Goal: Transaction & Acquisition: Purchase product/service

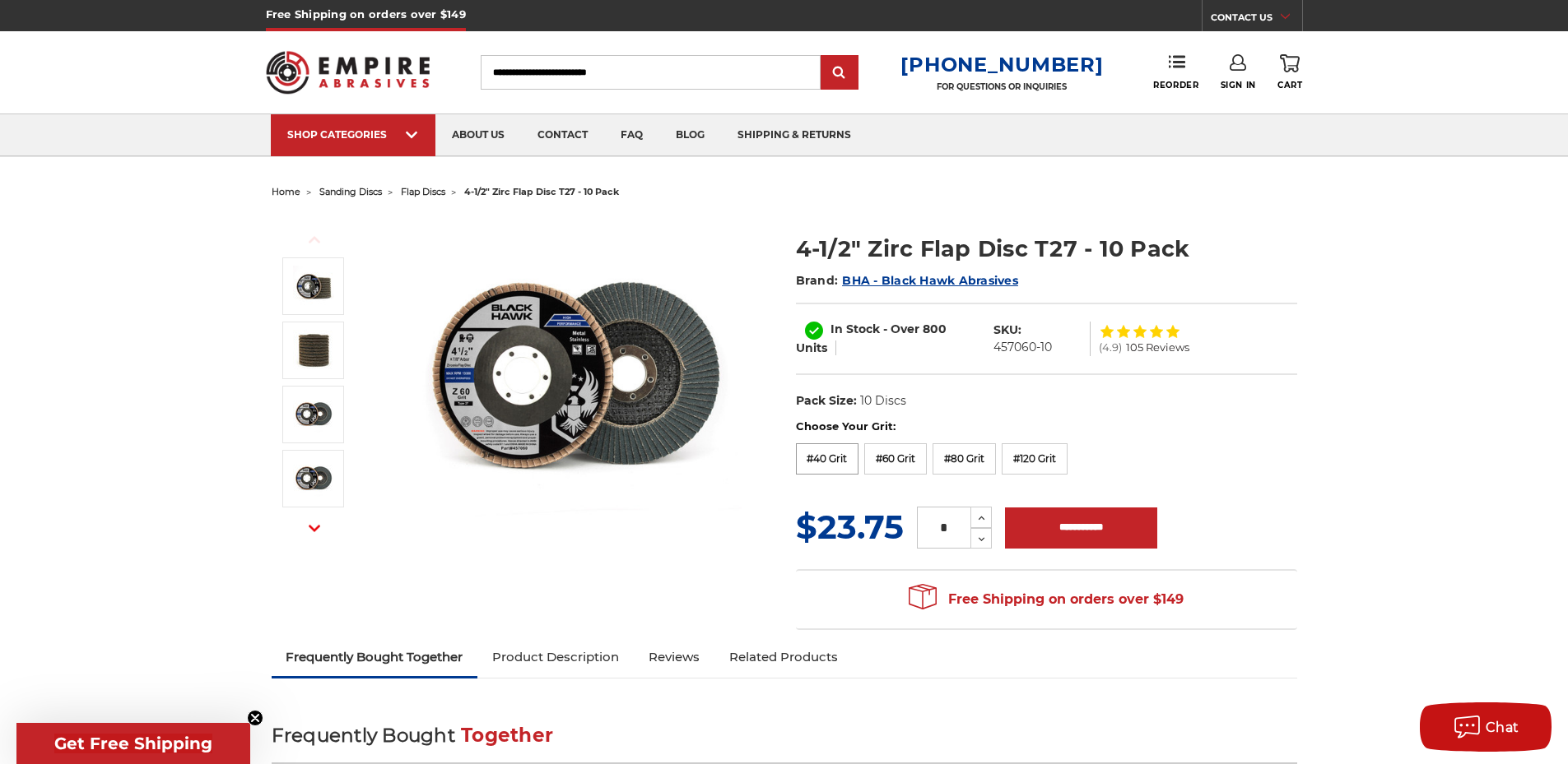
click at [821, 453] on label "#40 Grit" at bounding box center [827, 459] width 63 height 31
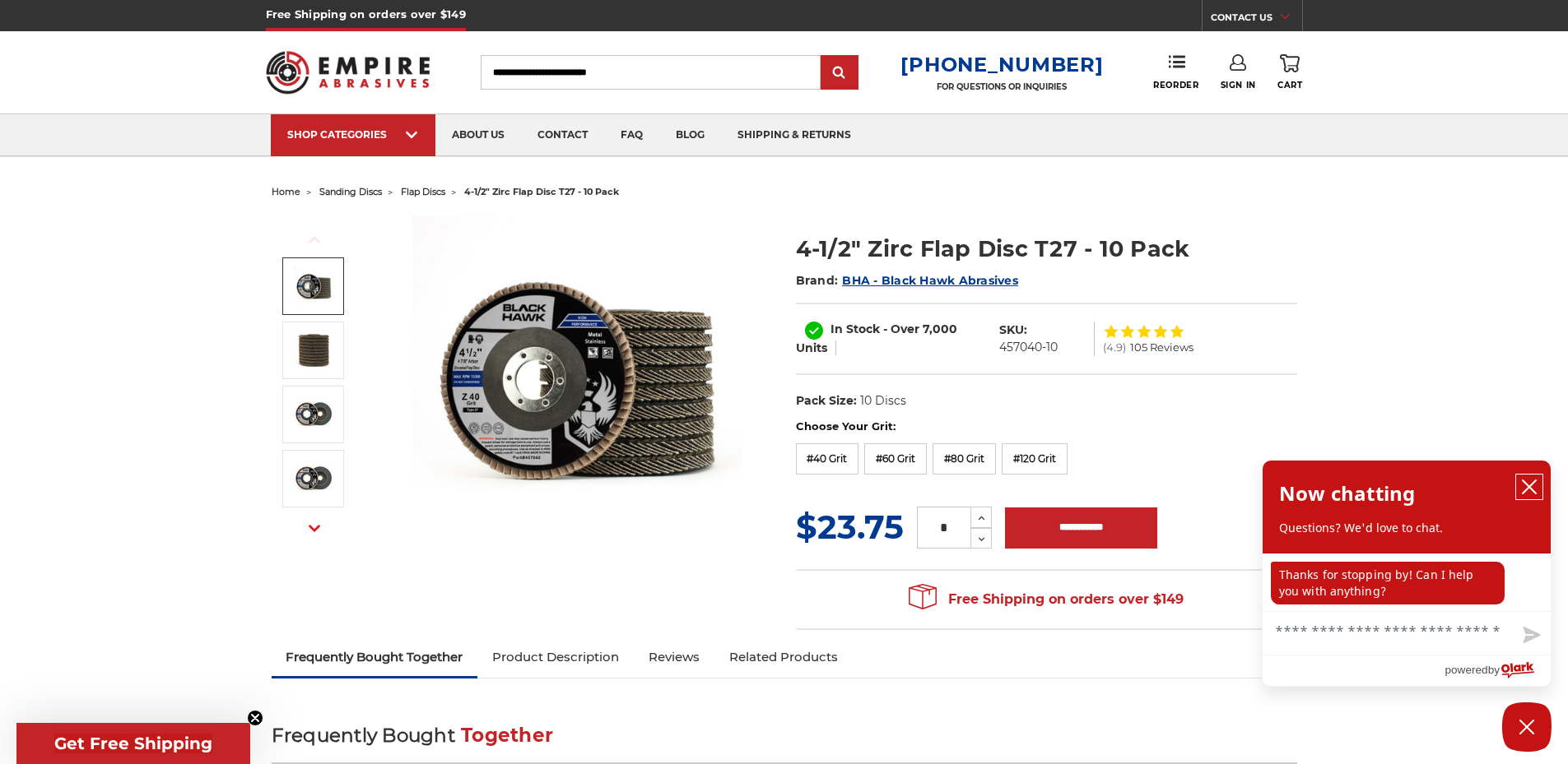
click at [1529, 483] on icon "close chatbox" at bounding box center [1530, 487] width 16 height 16
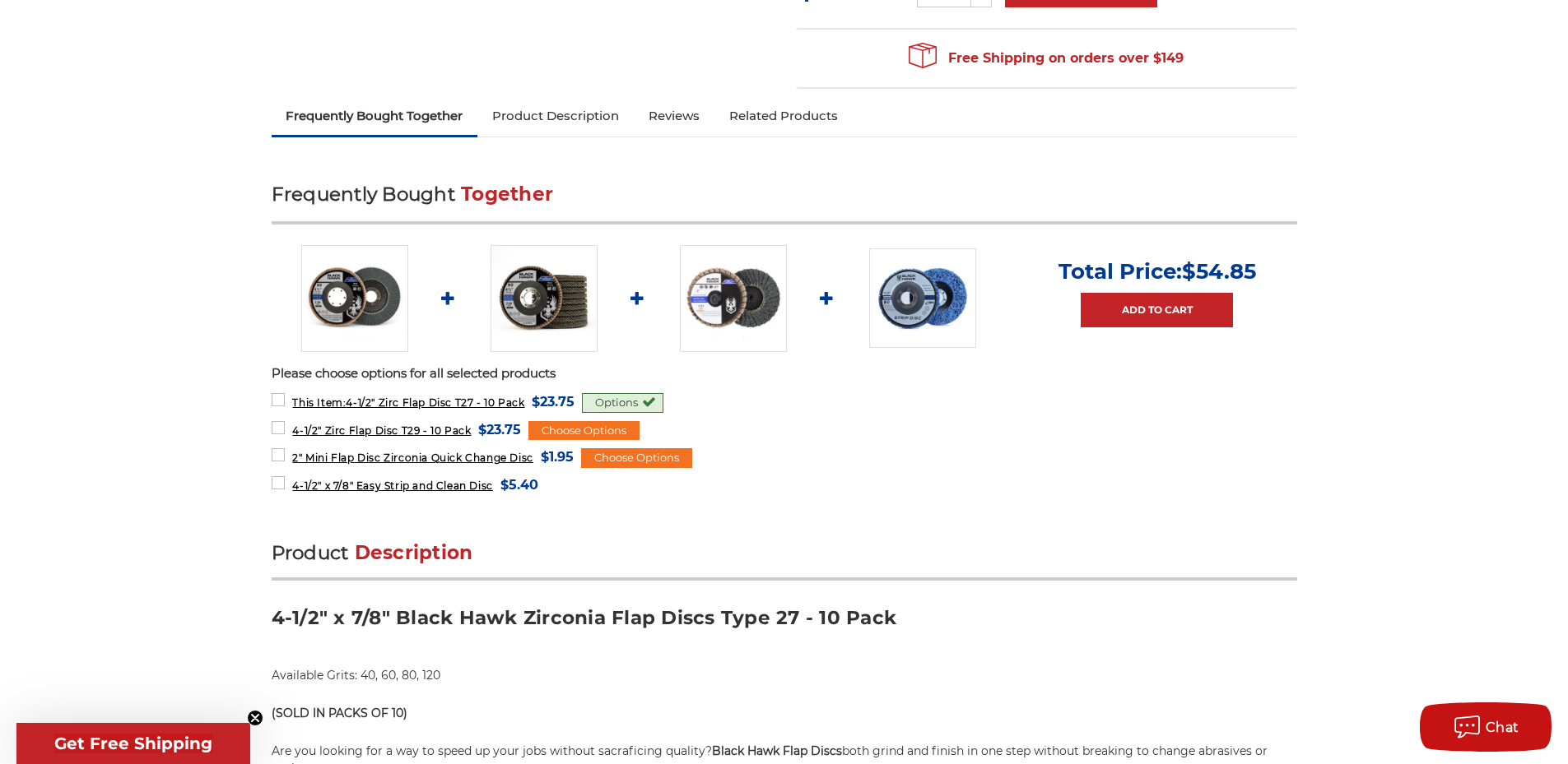
scroll to position [822, 0]
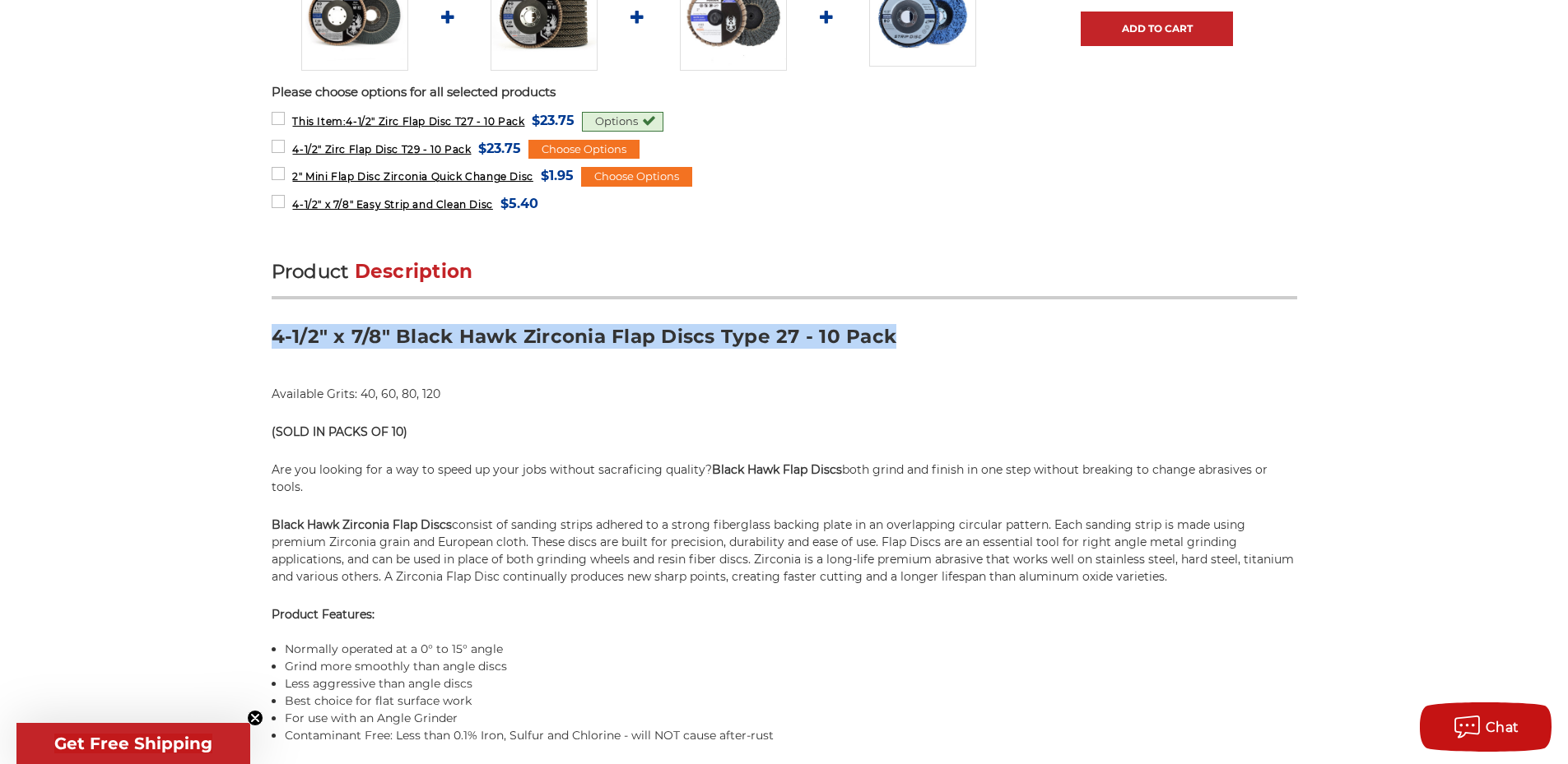
drag, startPoint x: 893, startPoint y: 339, endPoint x: 235, endPoint y: 321, distance: 658.2
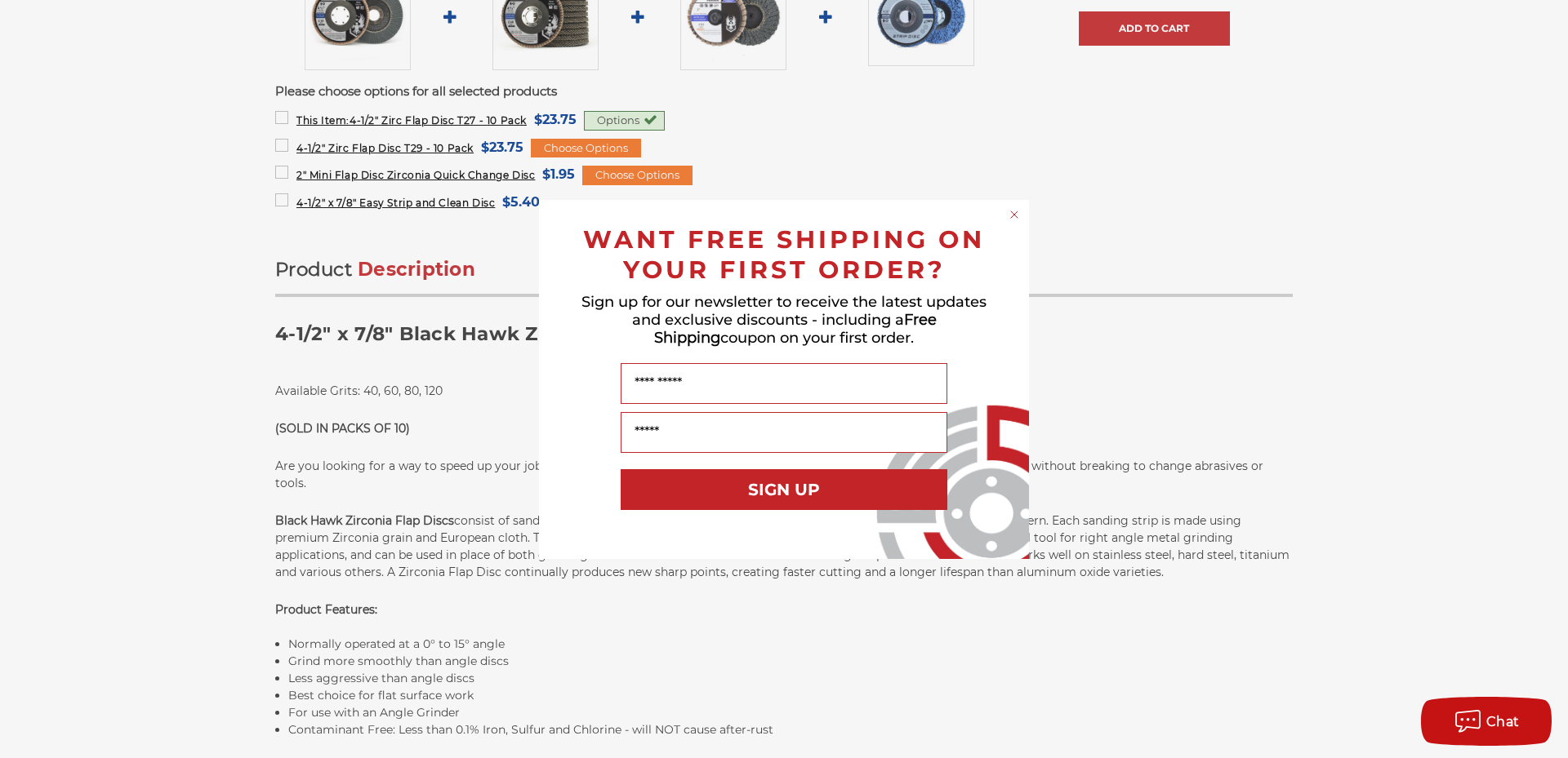
click at [1012, 215] on circle "Close dialog" at bounding box center [1014, 214] width 15 height 15
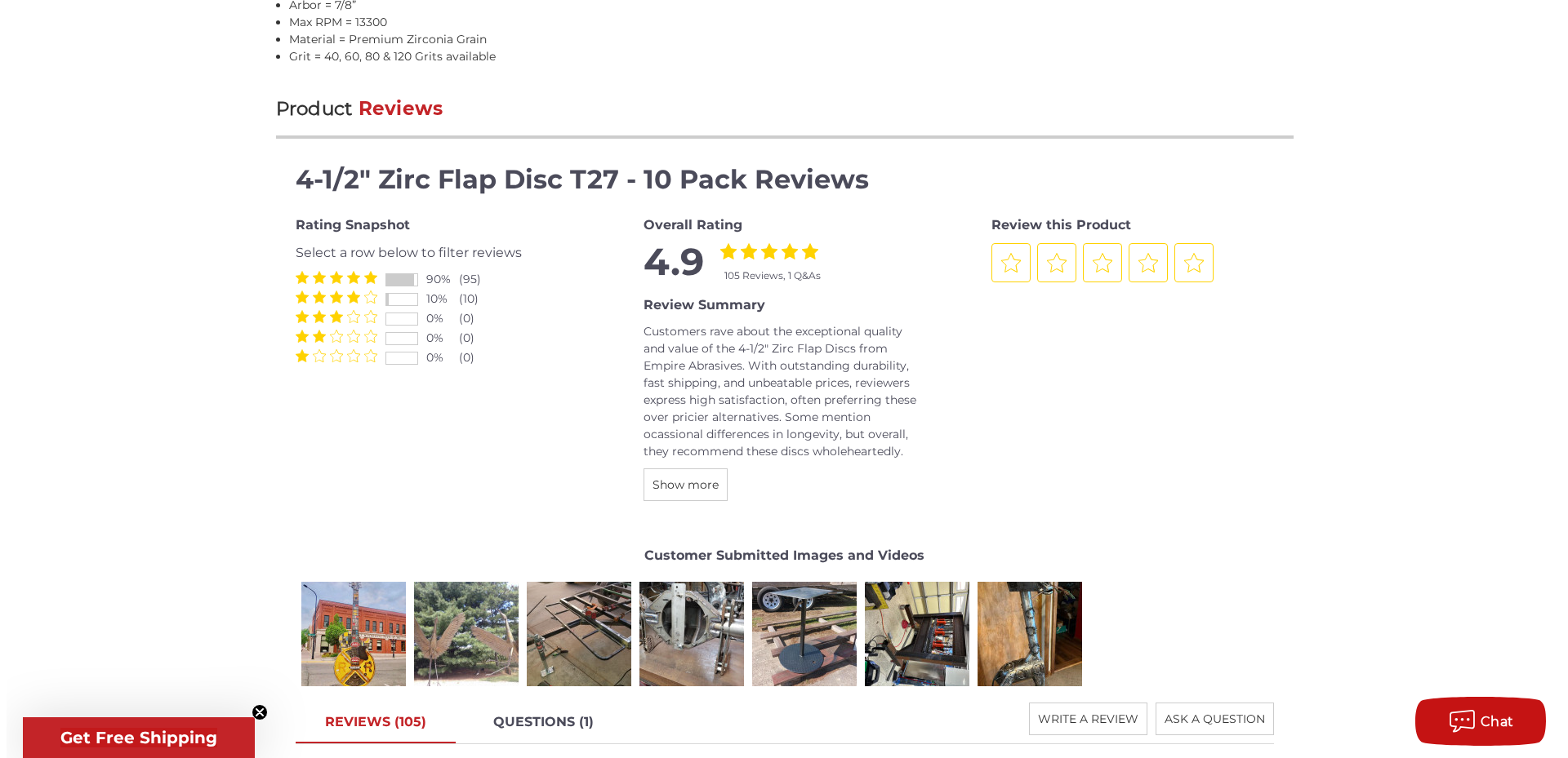
scroll to position [1904, 0]
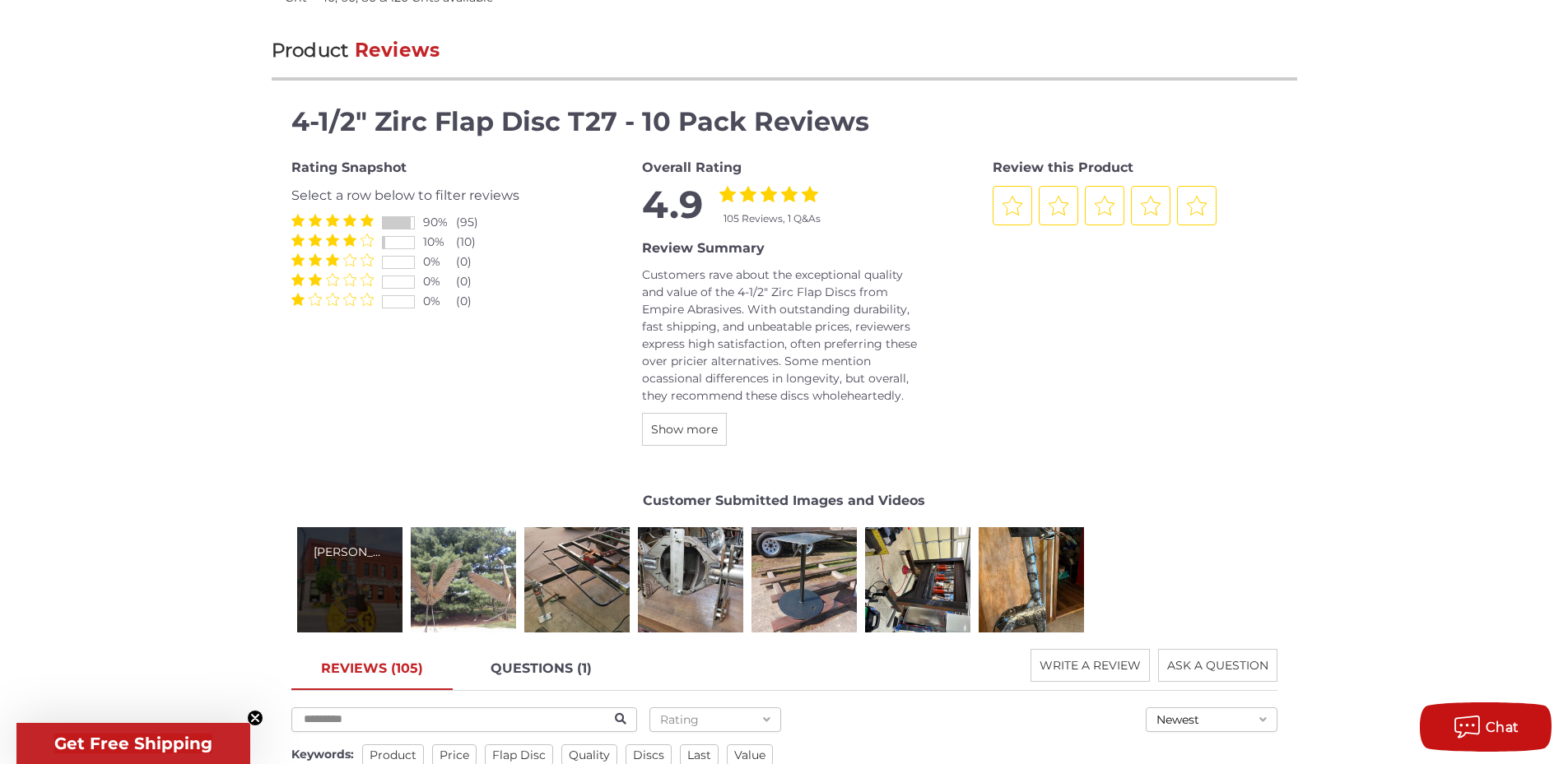
click at [366, 580] on div "[PERSON_NAME]" at bounding box center [349, 579] width 105 height 105
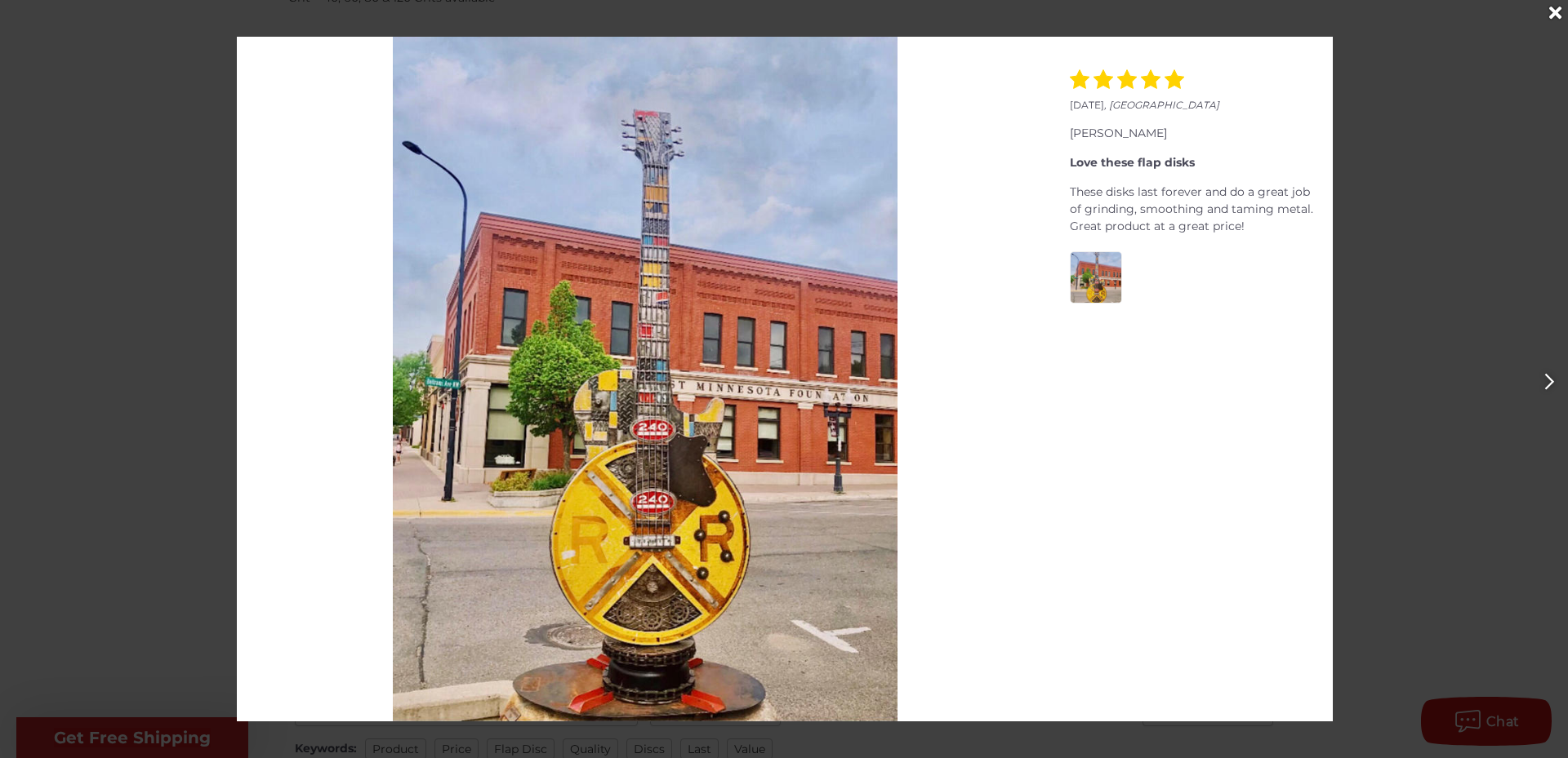
click at [1552, 381] on icon "Next" at bounding box center [1548, 382] width 9 height 16
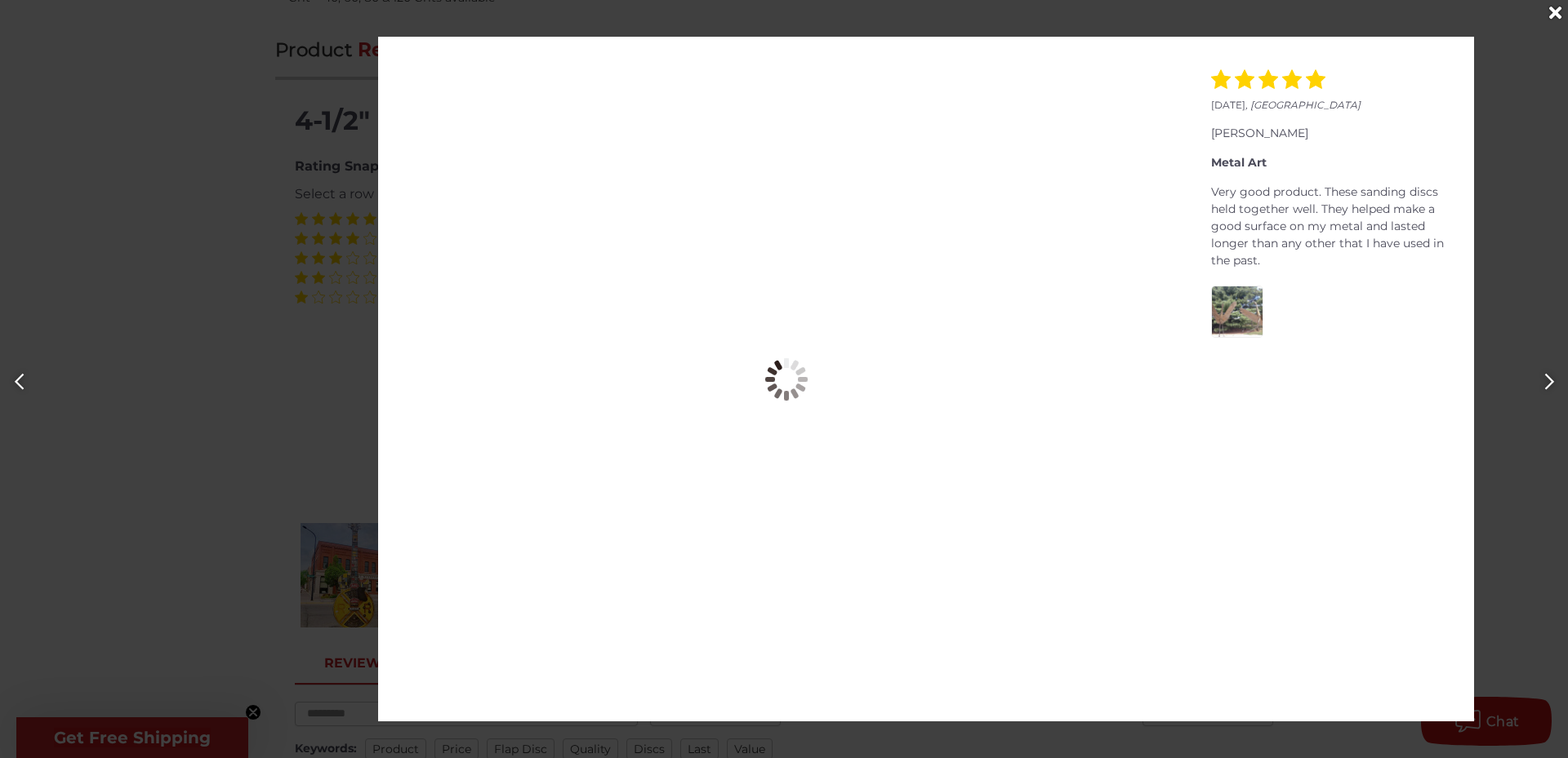
scroll to position [0, 1568]
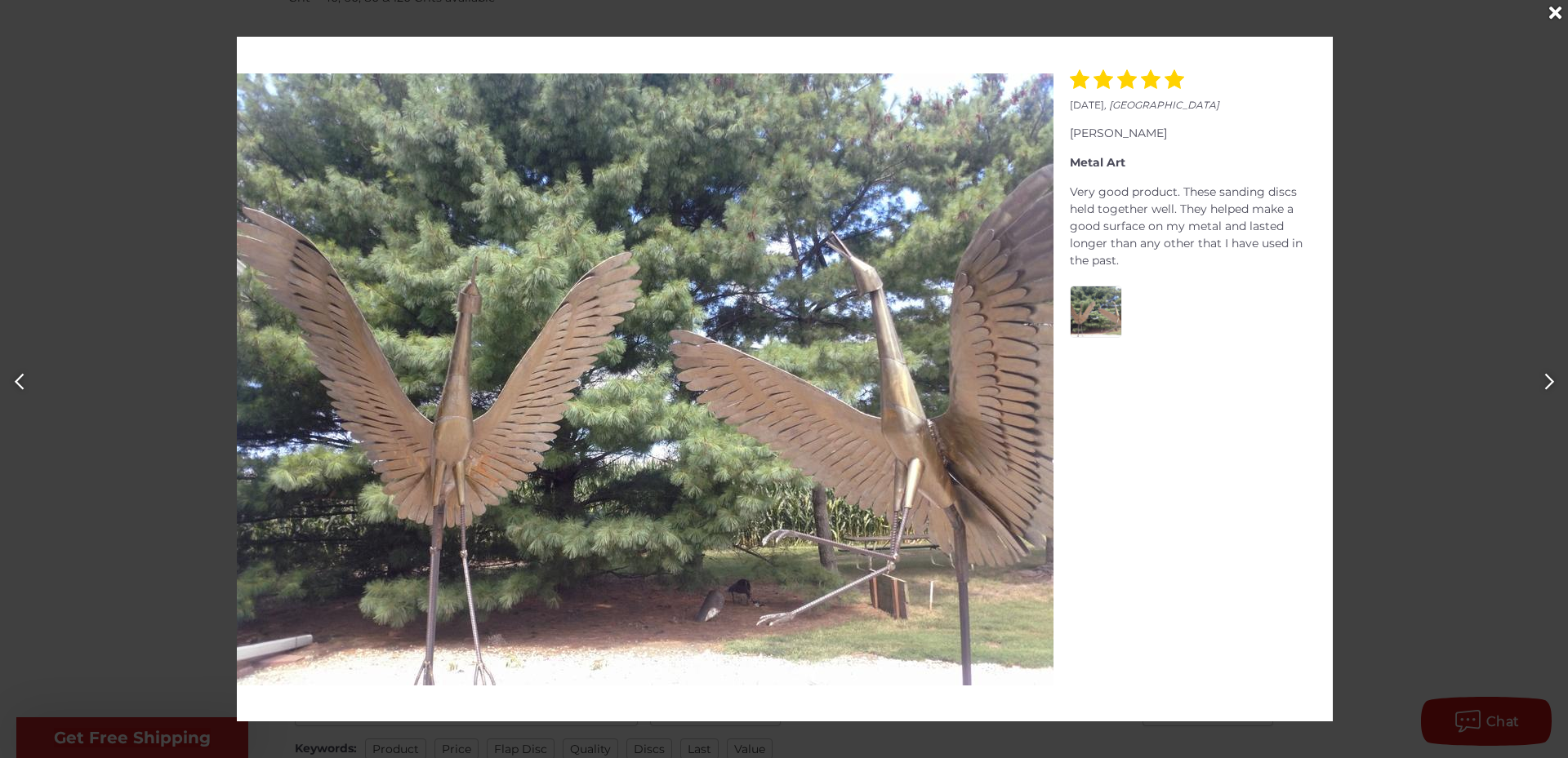
click at [1552, 381] on icon "Next" at bounding box center [1548, 382] width 9 height 16
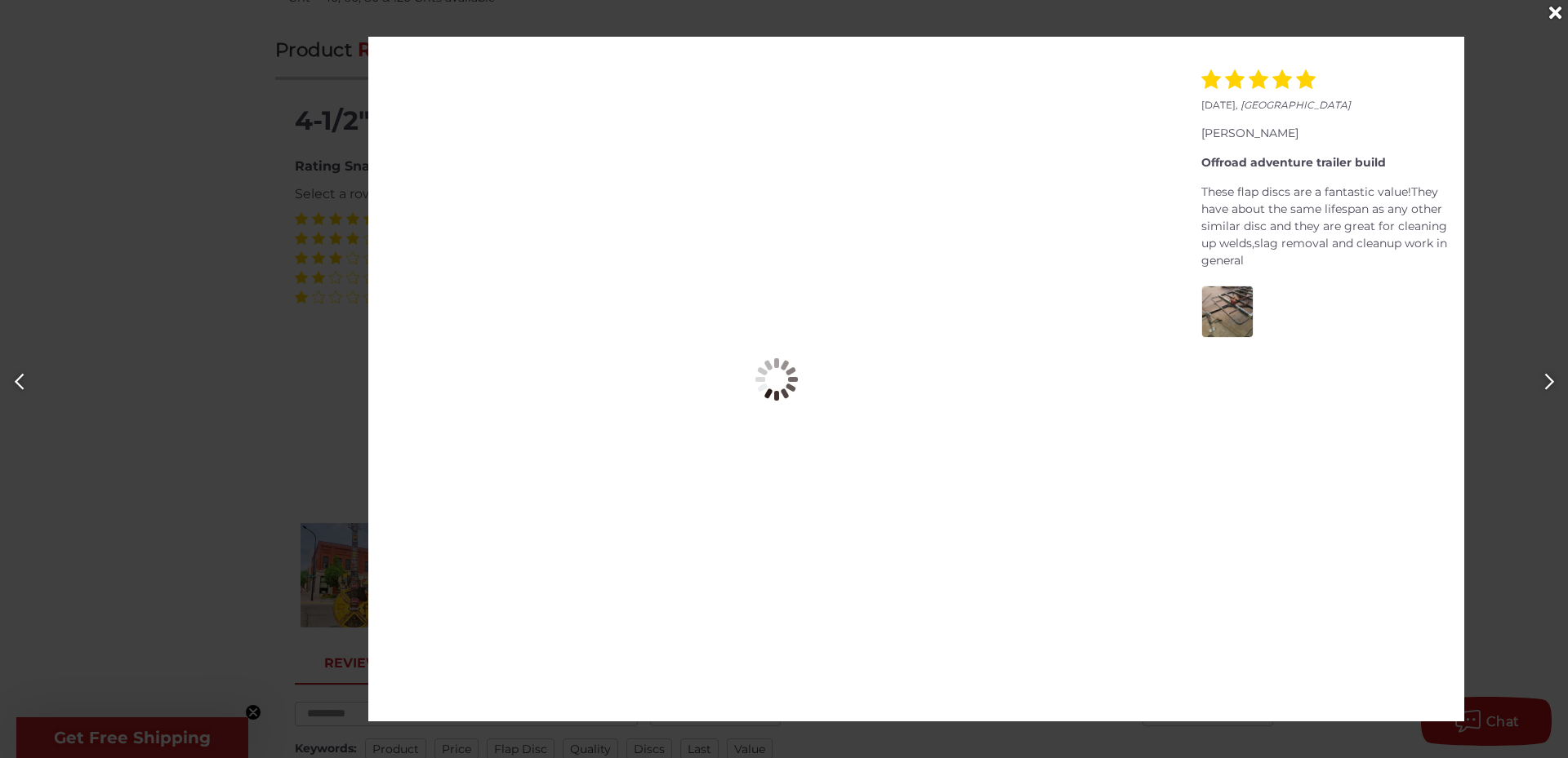
scroll to position [0, 3135]
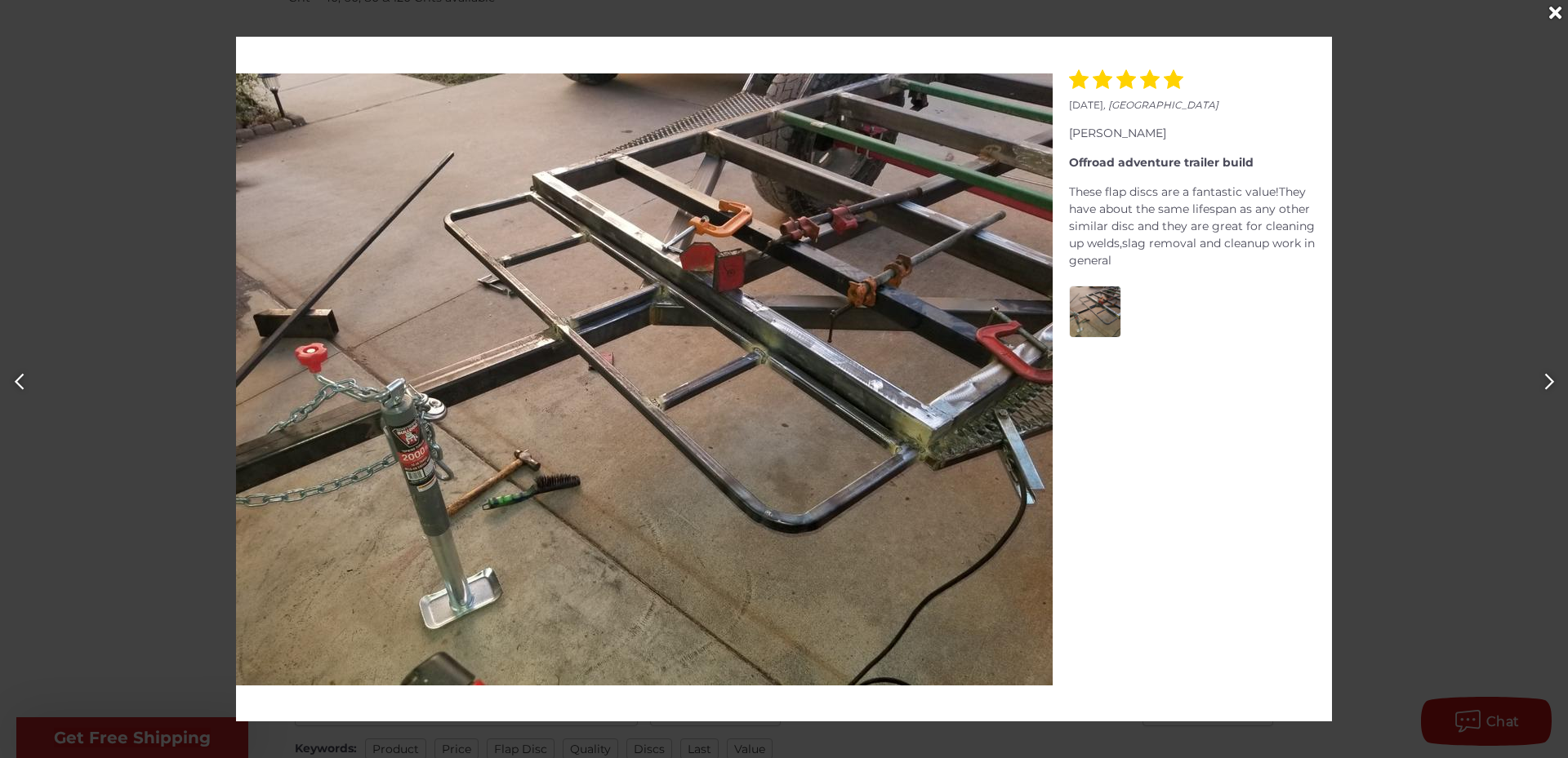
click at [1552, 381] on icon "Next" at bounding box center [1548, 382] width 9 height 16
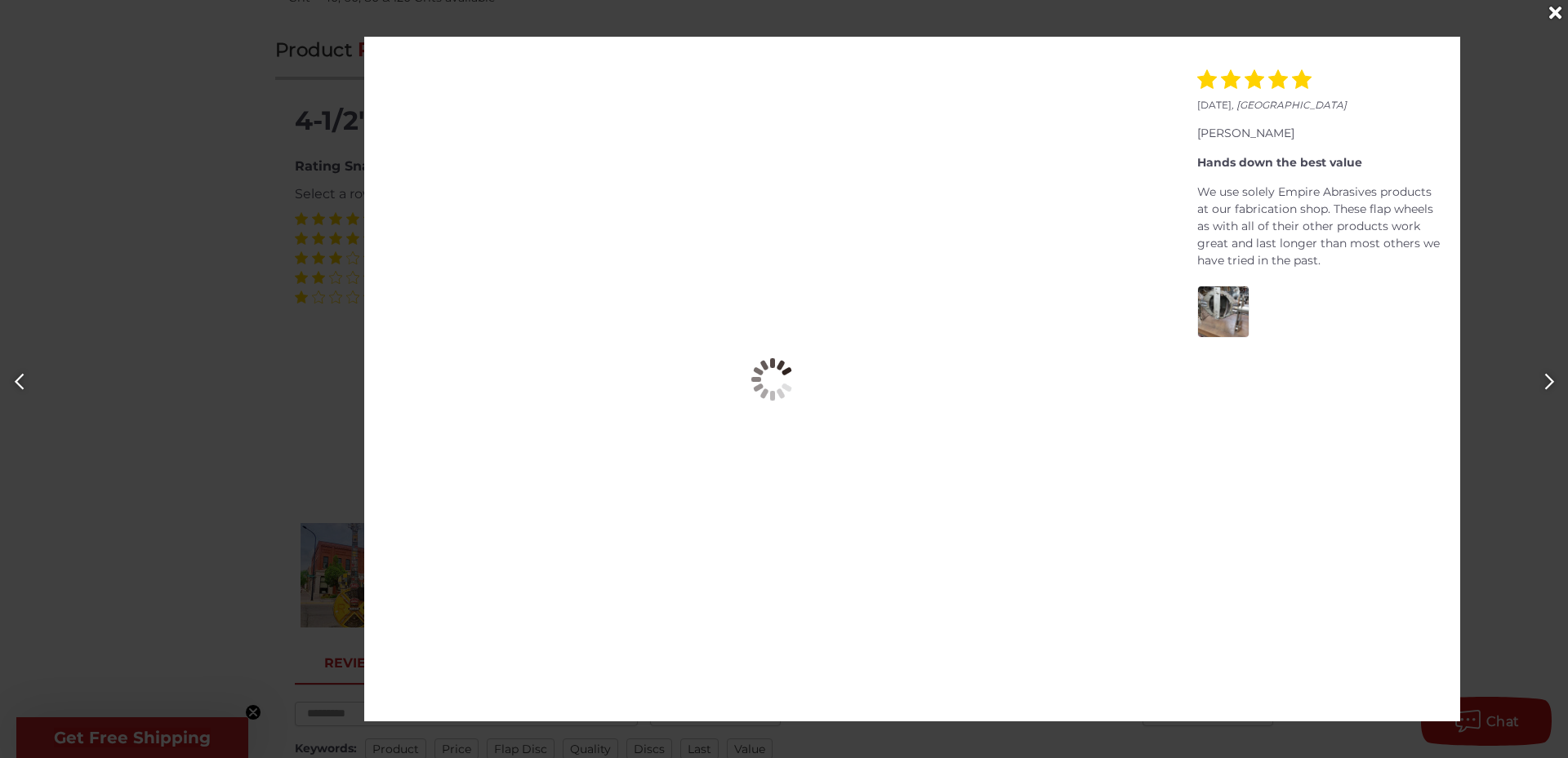
scroll to position [0, 4703]
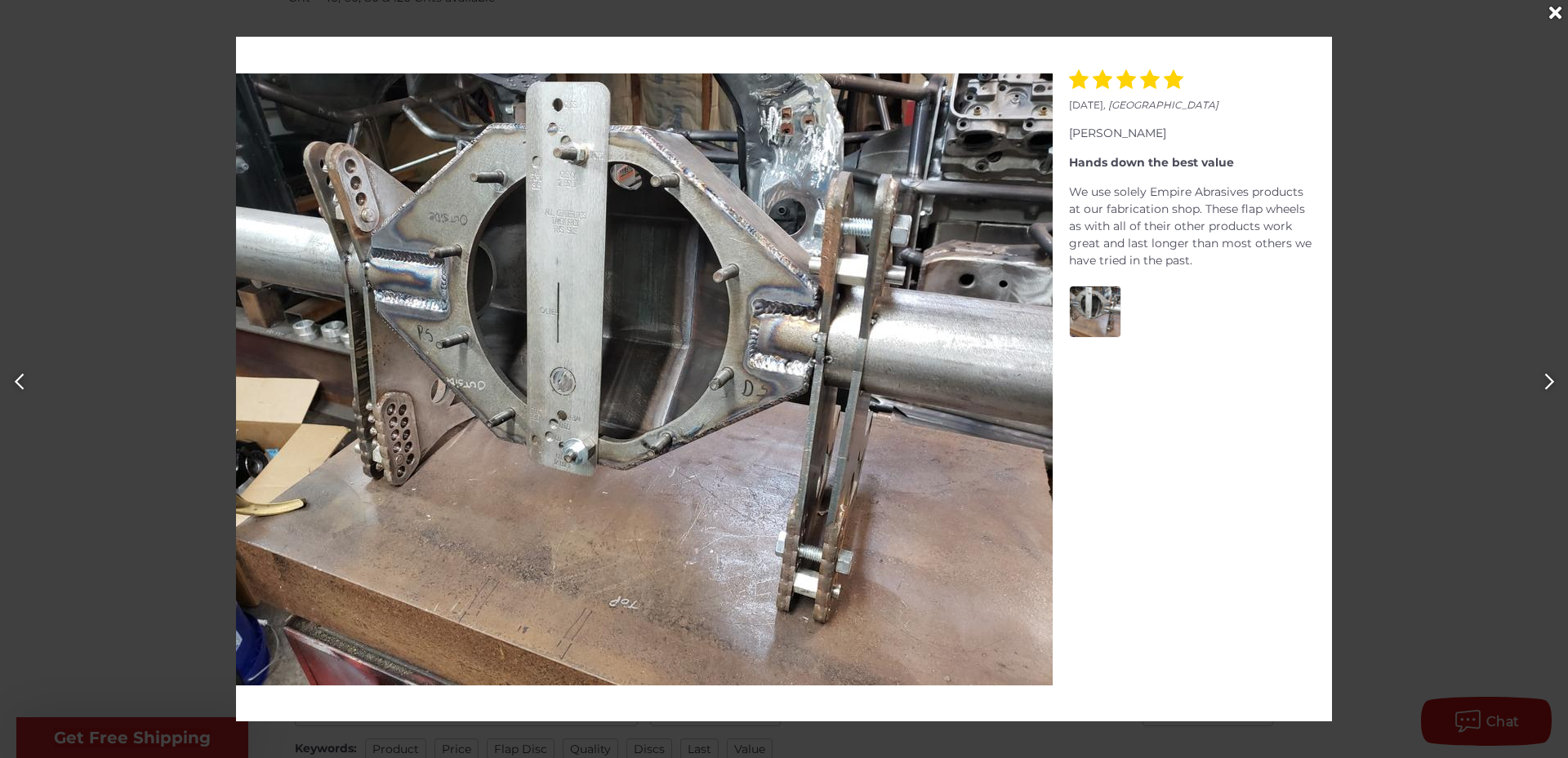
click at [1552, 382] on icon "Next" at bounding box center [1548, 382] width 9 height 16
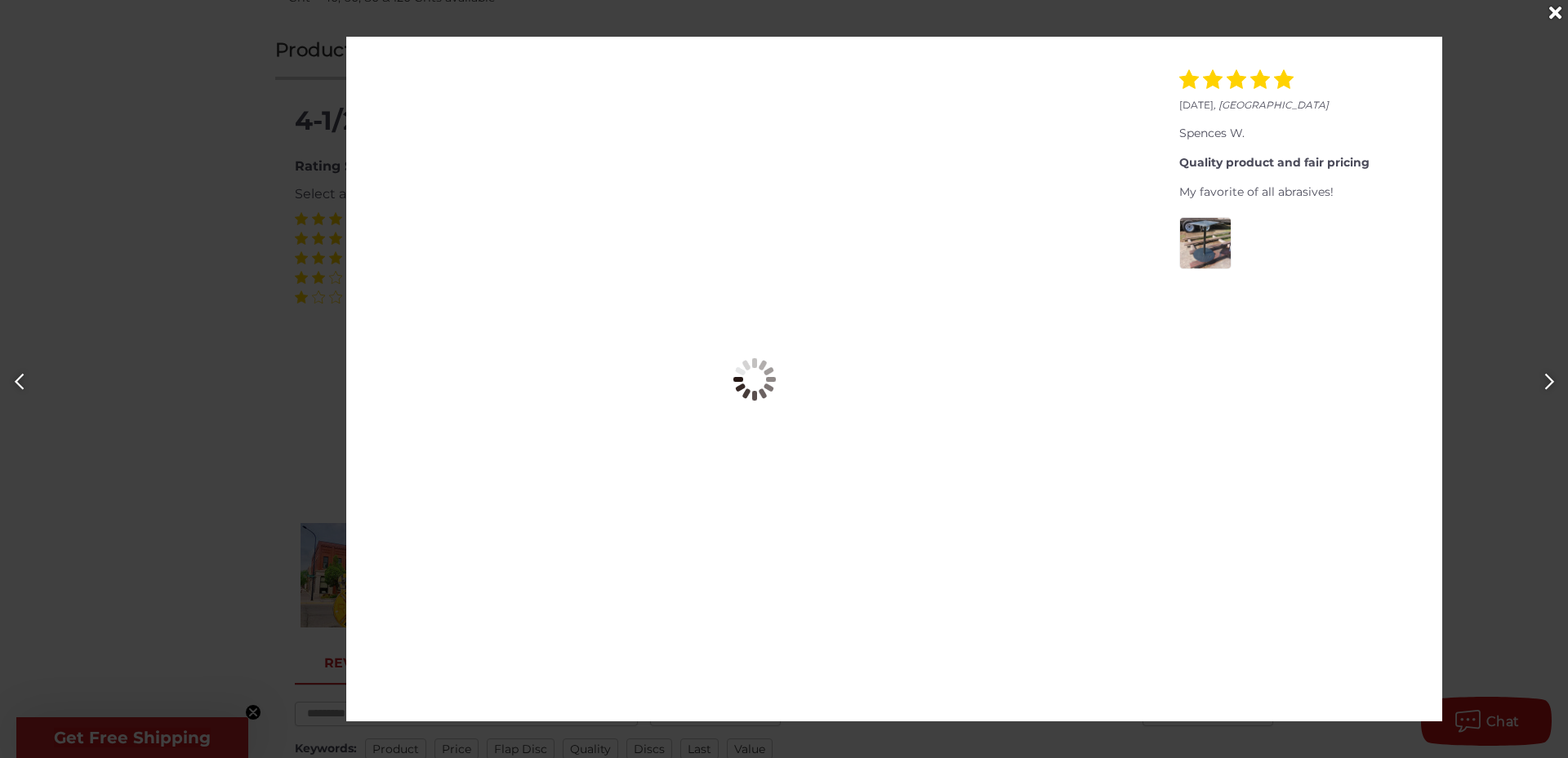
scroll to position [0, 6270]
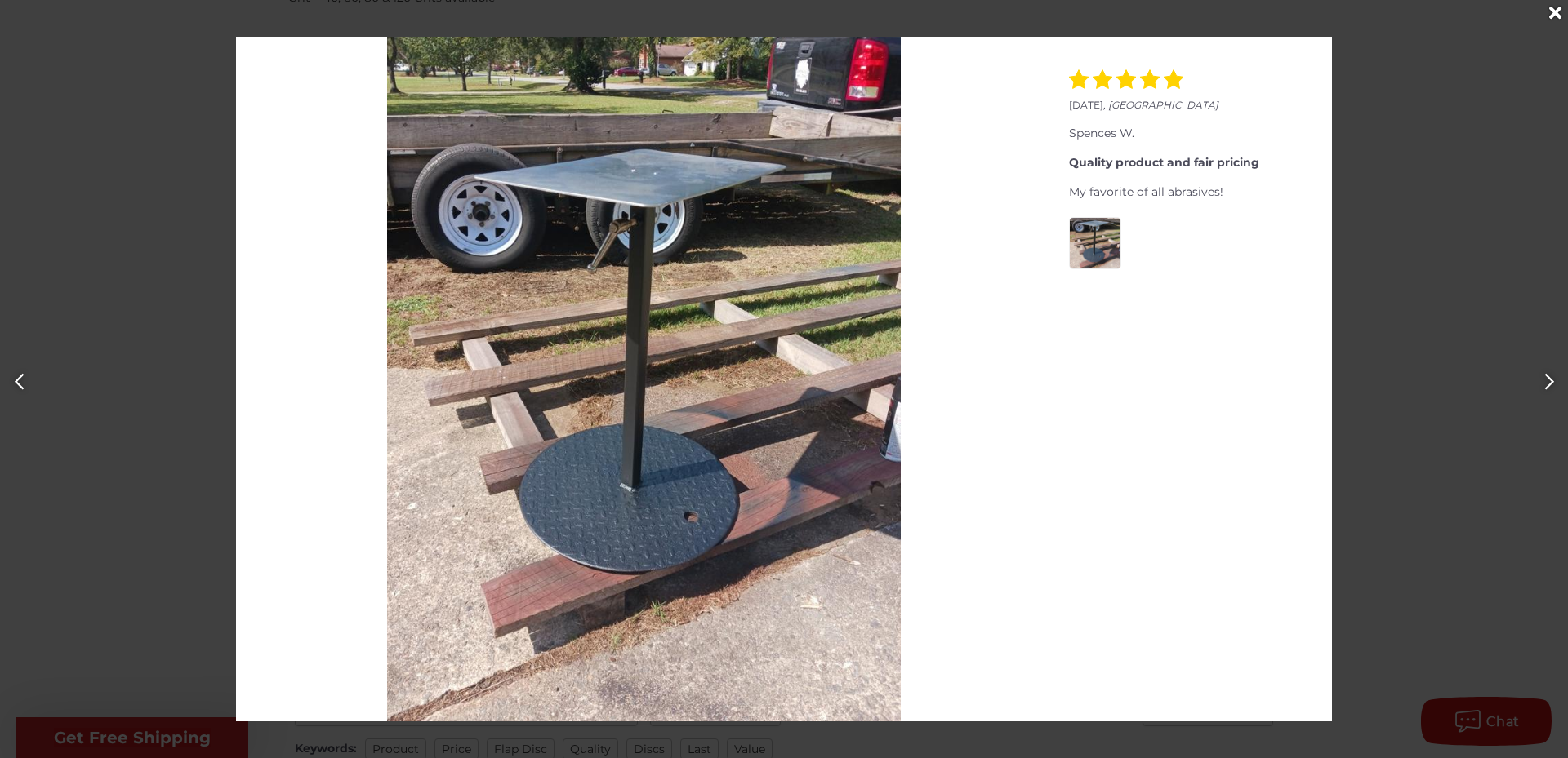
click at [1552, 382] on icon "Next" at bounding box center [1548, 382] width 9 height 16
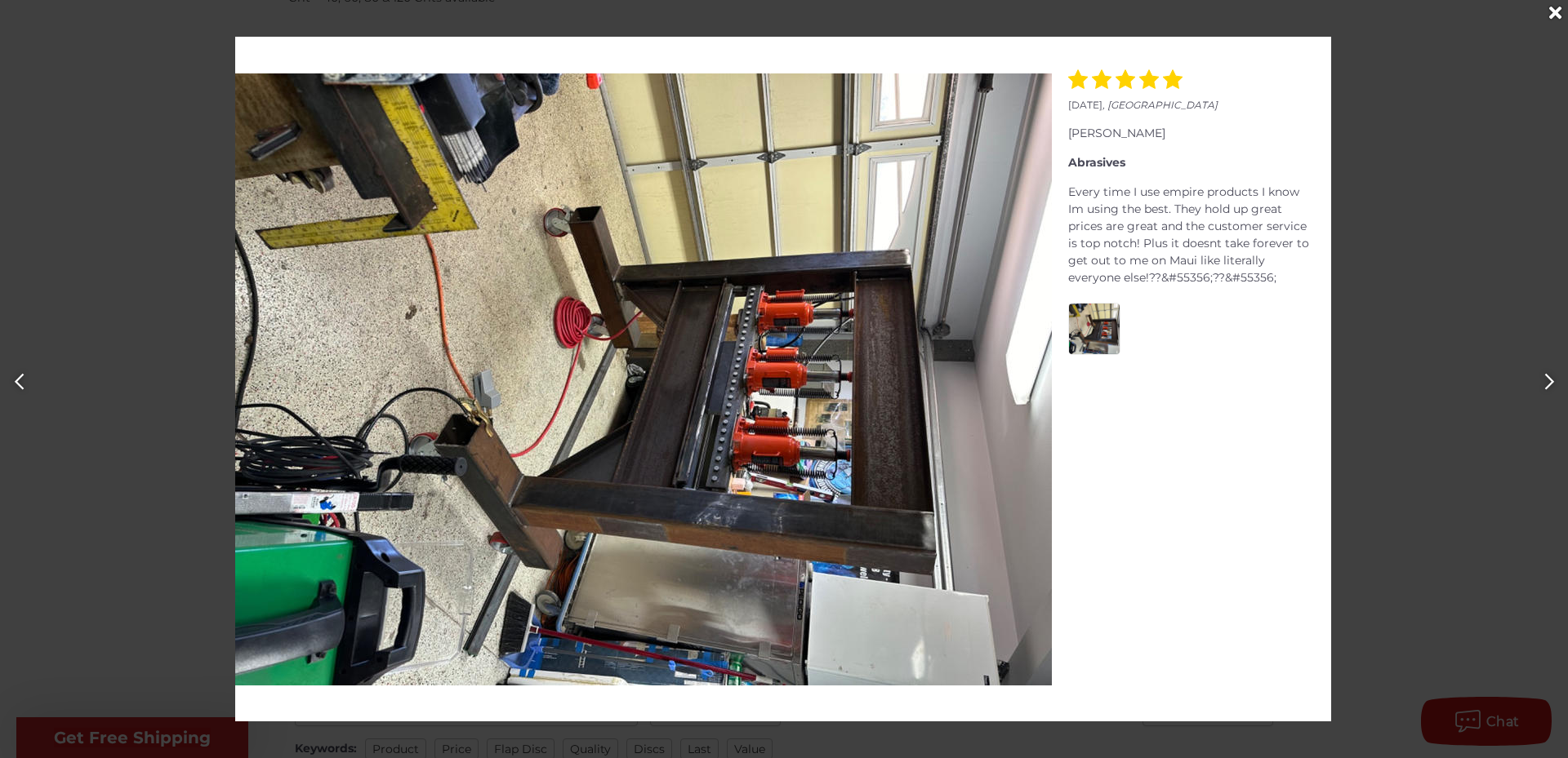
scroll to position [0, 7838]
click at [1548, 13] on div "Close" at bounding box center [1554, 13] width 26 height 26
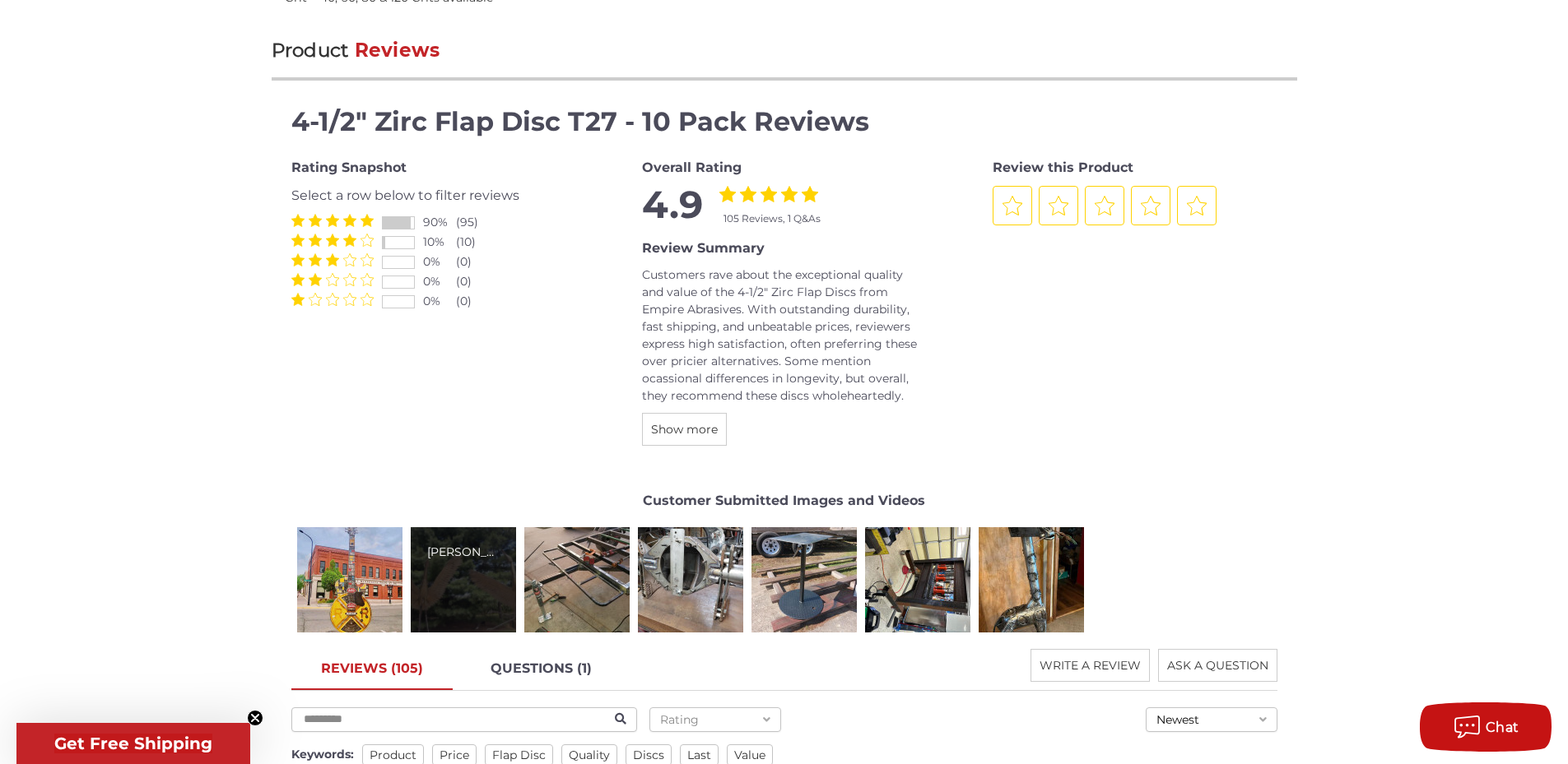
click at [493, 557] on div "[PERSON_NAME]" at bounding box center [463, 552] width 72 height 17
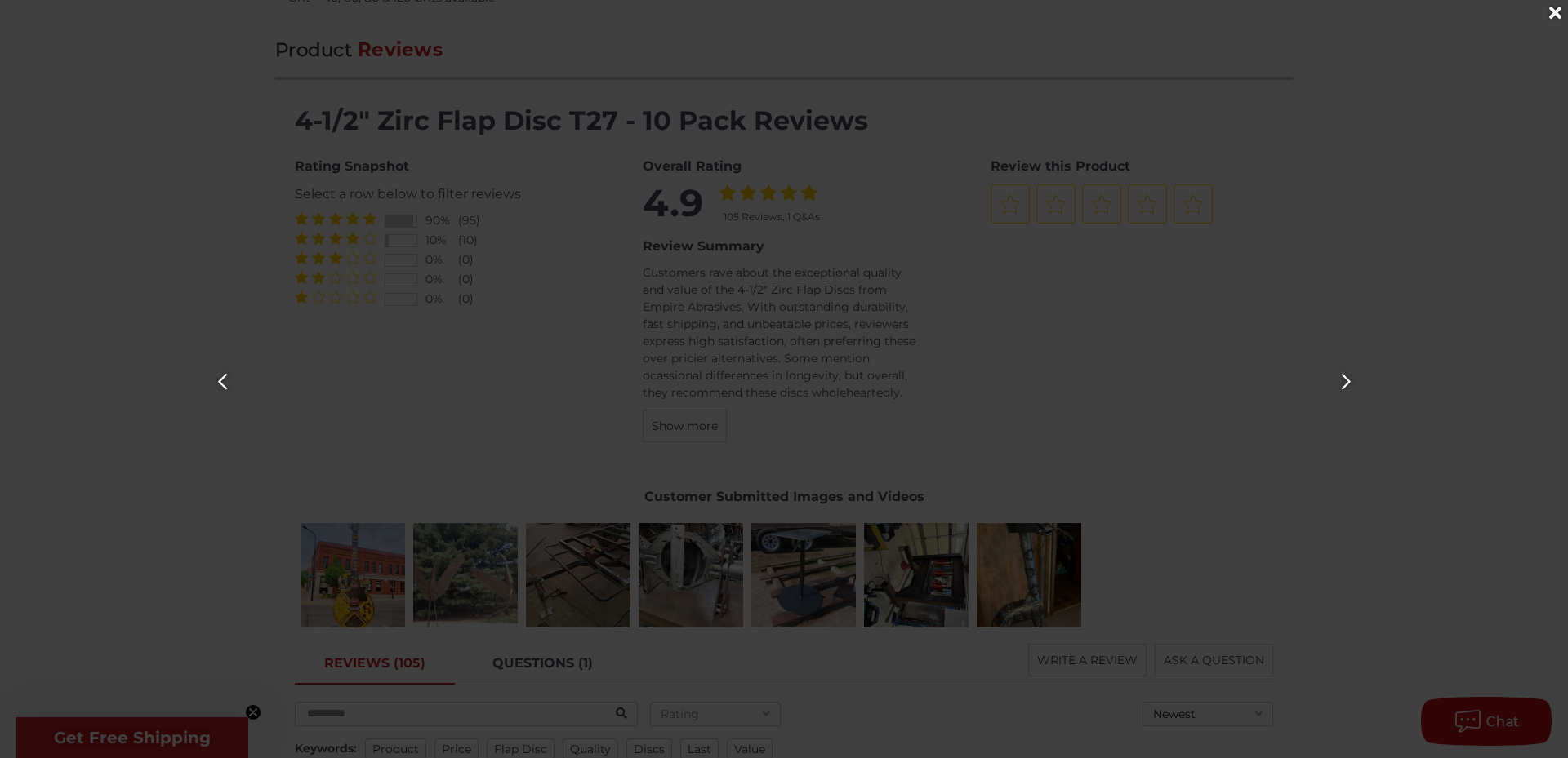
scroll to position [0, 1568]
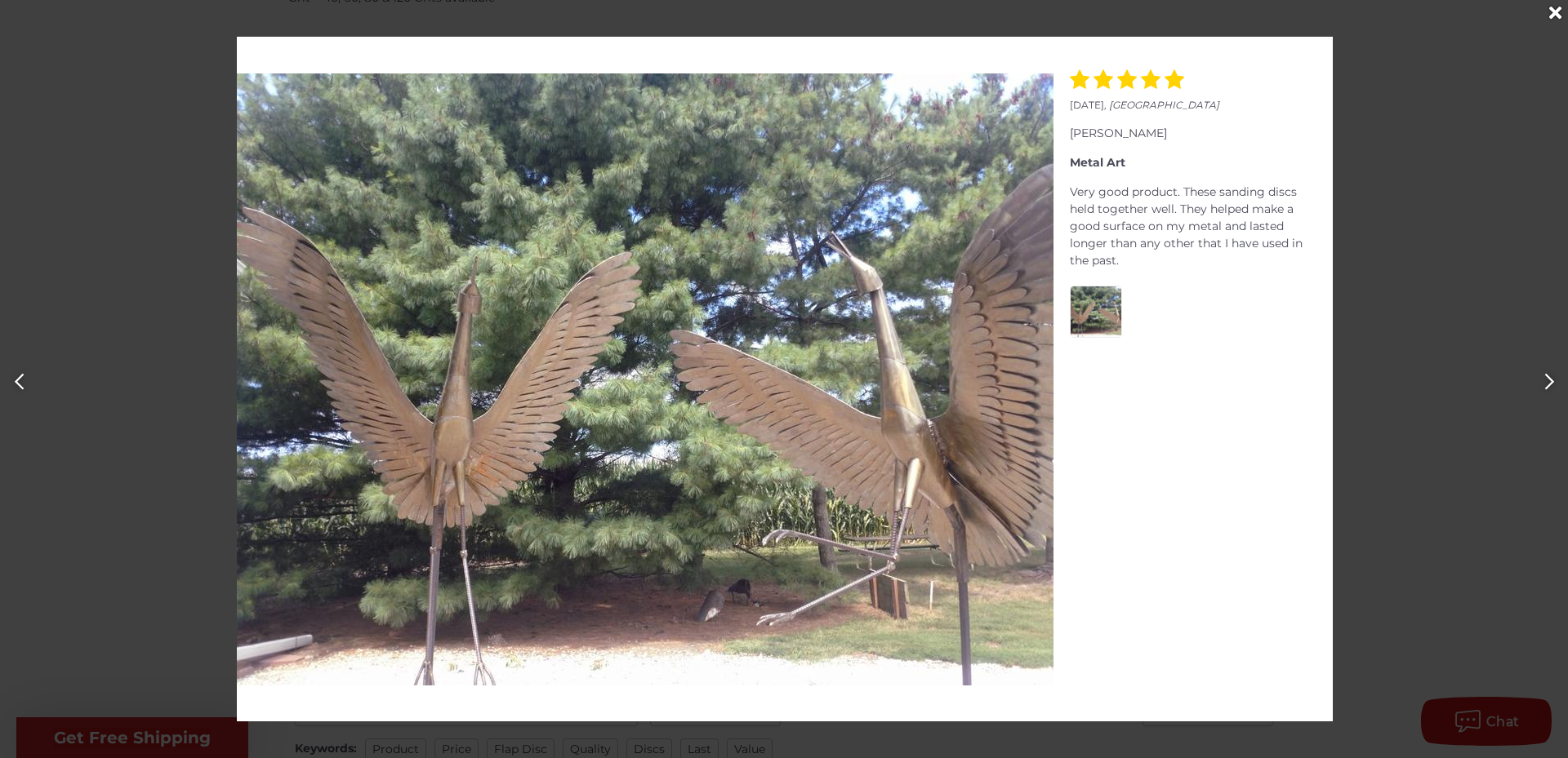
click at [1549, 9] on icon "Close" at bounding box center [1555, 14] width 13 height 18
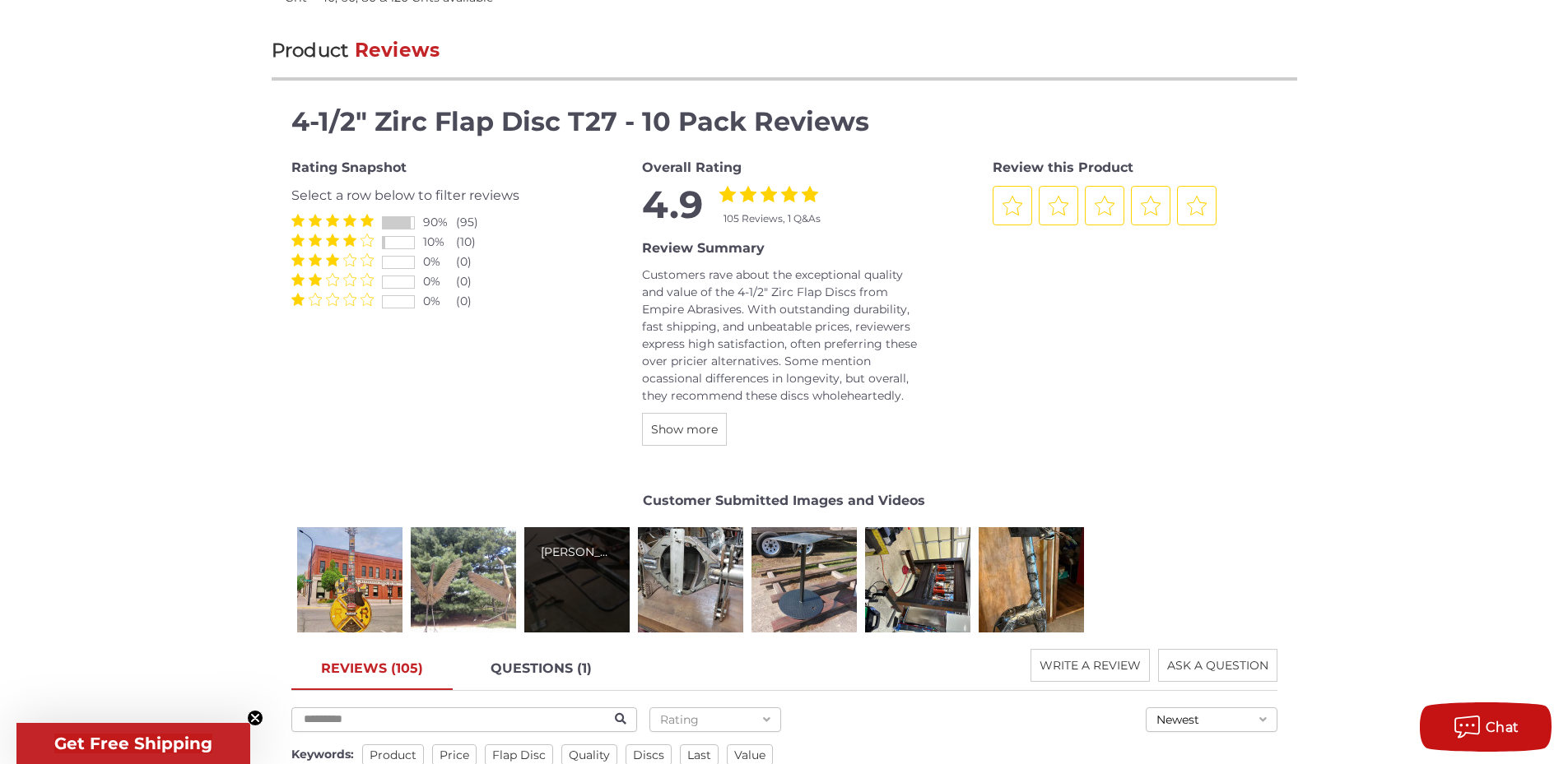
click at [603, 566] on div "[PERSON_NAME]" at bounding box center [576, 579] width 105 height 105
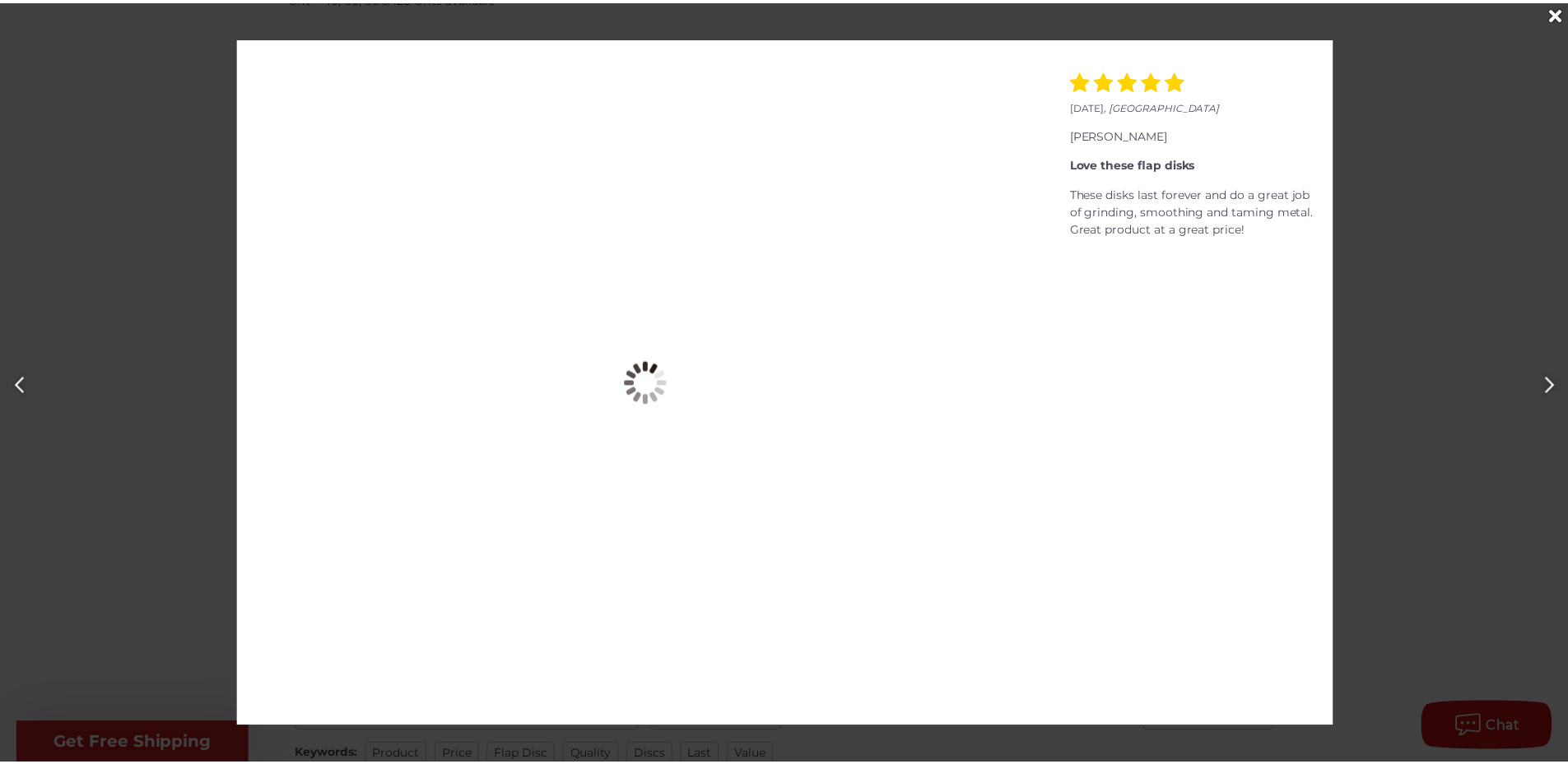
scroll to position [0, 3161]
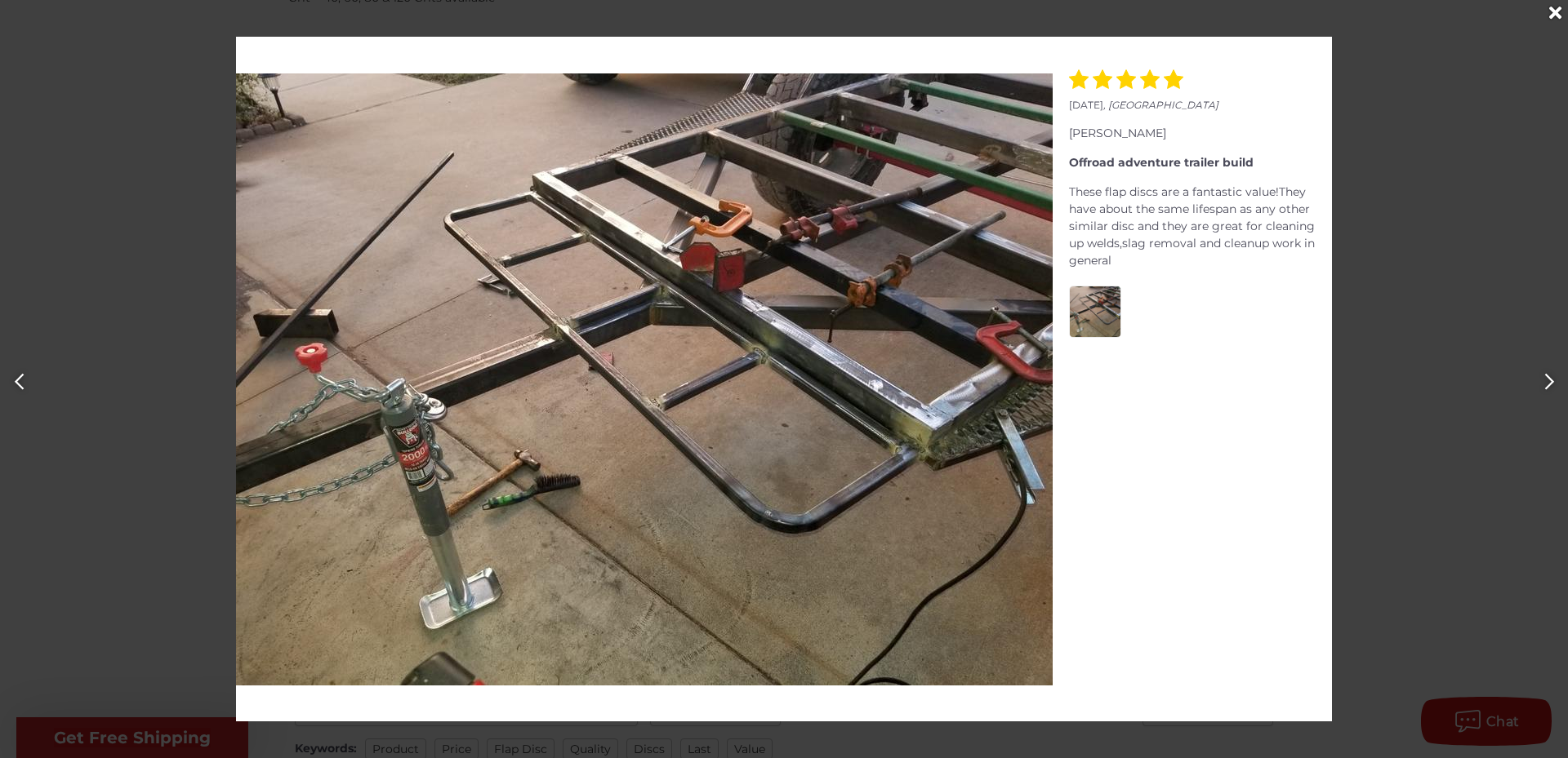
click at [1554, 10] on div "Close" at bounding box center [1554, 13] width 26 height 26
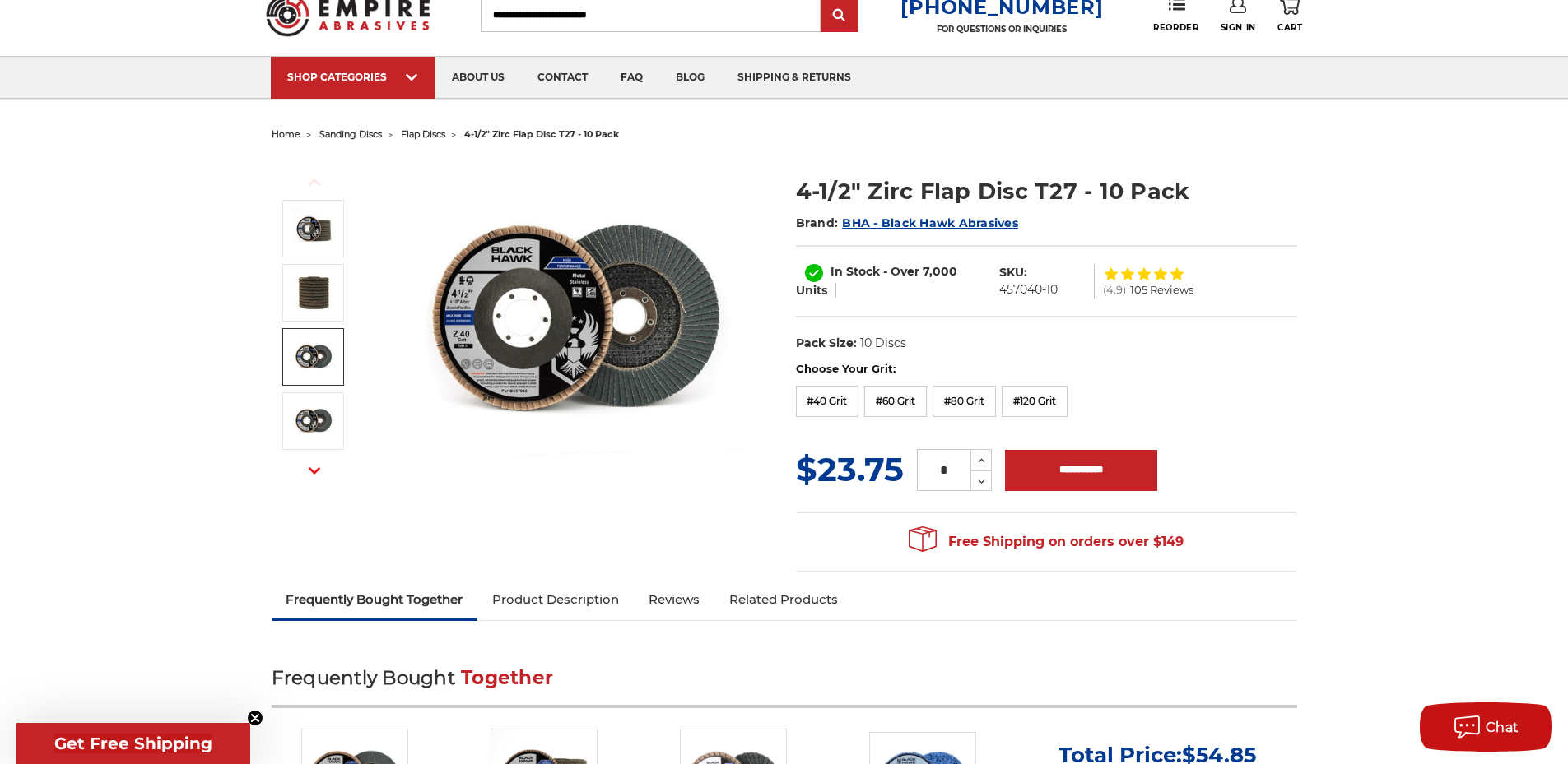
scroll to position [0, 0]
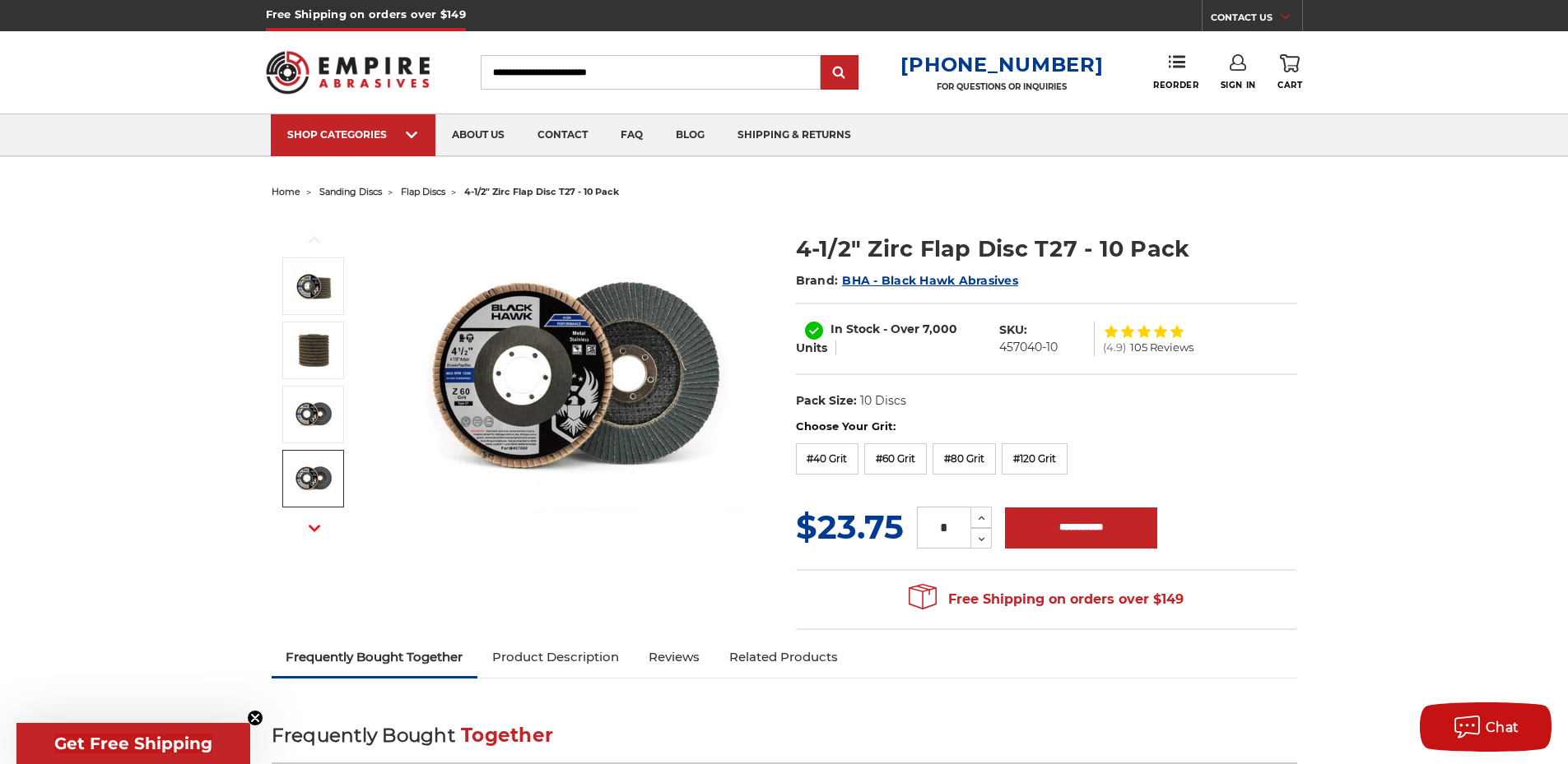
click at [316, 526] on icon "button" at bounding box center [315, 528] width 12 height 12
drag, startPoint x: 821, startPoint y: 538, endPoint x: 877, endPoint y: 542, distance: 56.1
click at [904, 548] on div "MSRP: Was: Now: $23.75 (You save ) * Increase Quantity: Decrease Quantity:" at bounding box center [1047, 527] width 501 height 48
click at [739, 516] on img at bounding box center [577, 380] width 329 height 329
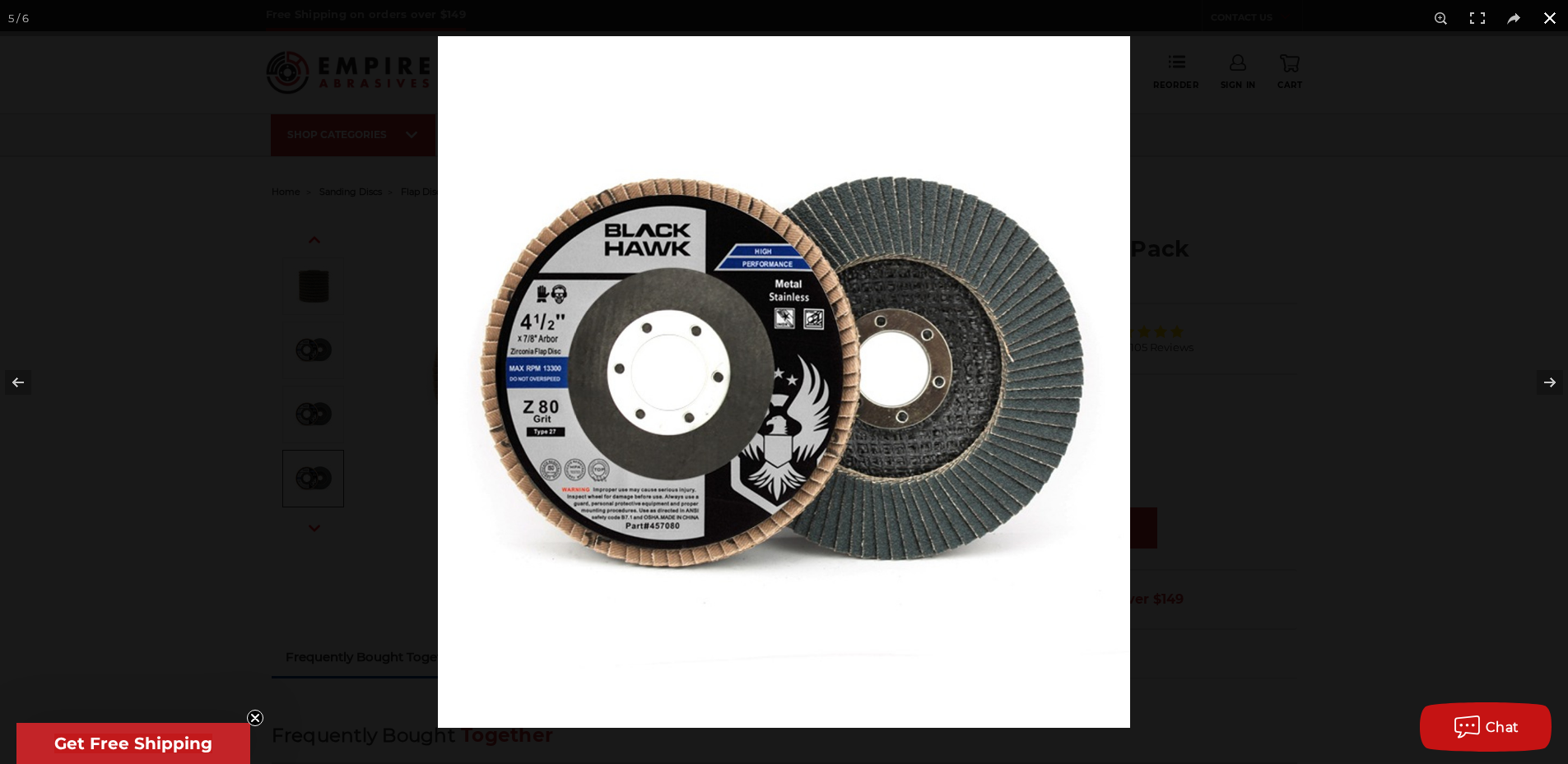
click at [1554, 17] on button at bounding box center [1550, 18] width 37 height 37
